Goal: Transaction & Acquisition: Purchase product/service

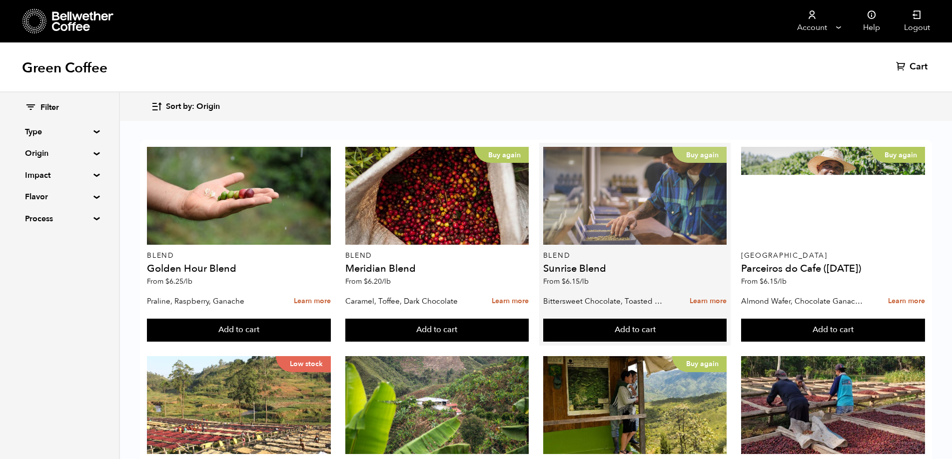
click at [694, 153] on p "Buy again" at bounding box center [699, 155] width 54 height 16
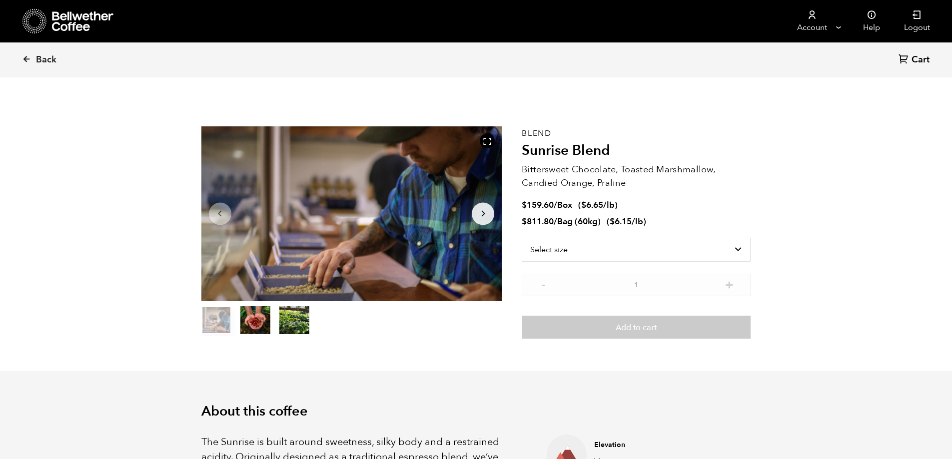
scroll to position [435, 532]
click at [737, 249] on select "Select size Bag (60kg) (132 lbs) Box (24 lbs)" at bounding box center [636, 250] width 229 height 24
select select "bag-3"
click at [522, 238] on select "Select size Bag (60kg) (132 lbs) Box (24 lbs)" at bounding box center [636, 250] width 229 height 24
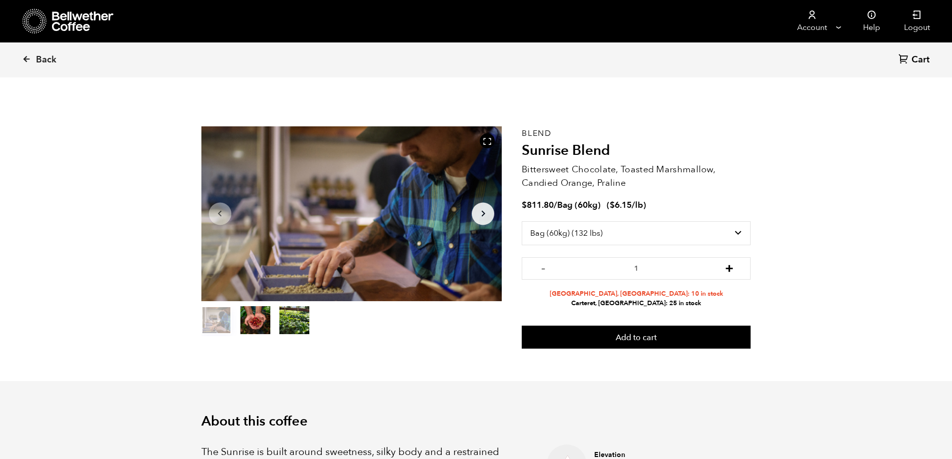
click at [733, 272] on button "+" at bounding box center [729, 267] width 12 height 10
type input "2"
click at [622, 302] on li "Carteret, NJ: 25 in stock" at bounding box center [636, 303] width 229 height 9
